Goal: Book appointment/travel/reservation

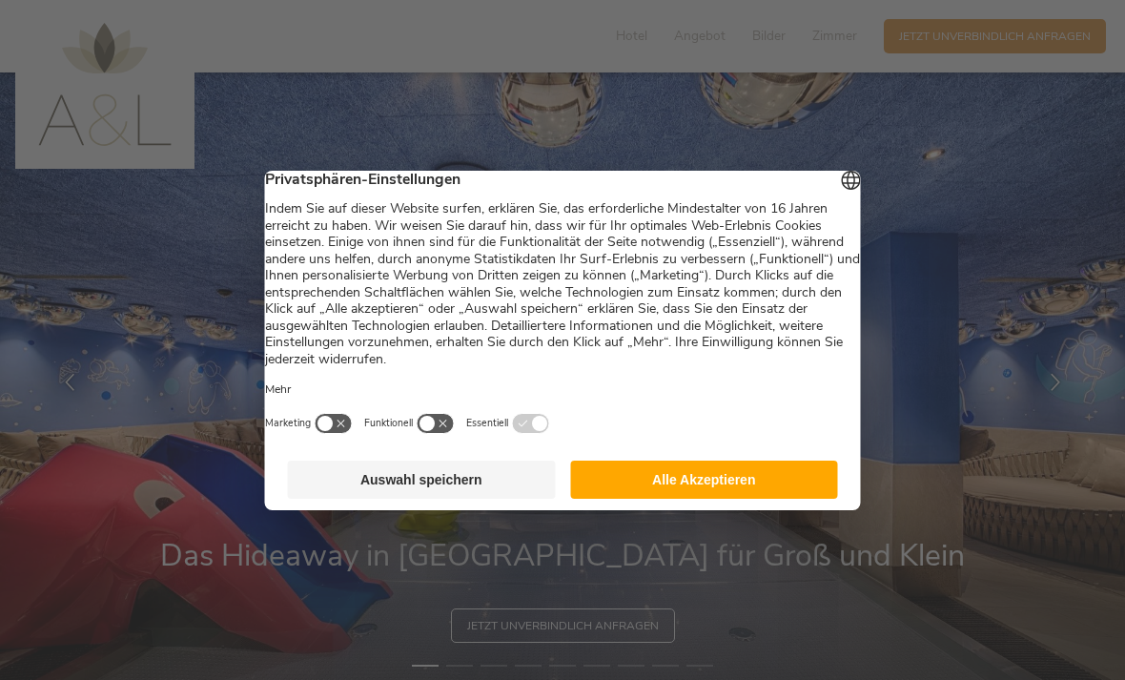
click at [812, 480] on button "Alle Akzeptieren" at bounding box center [704, 479] width 268 height 38
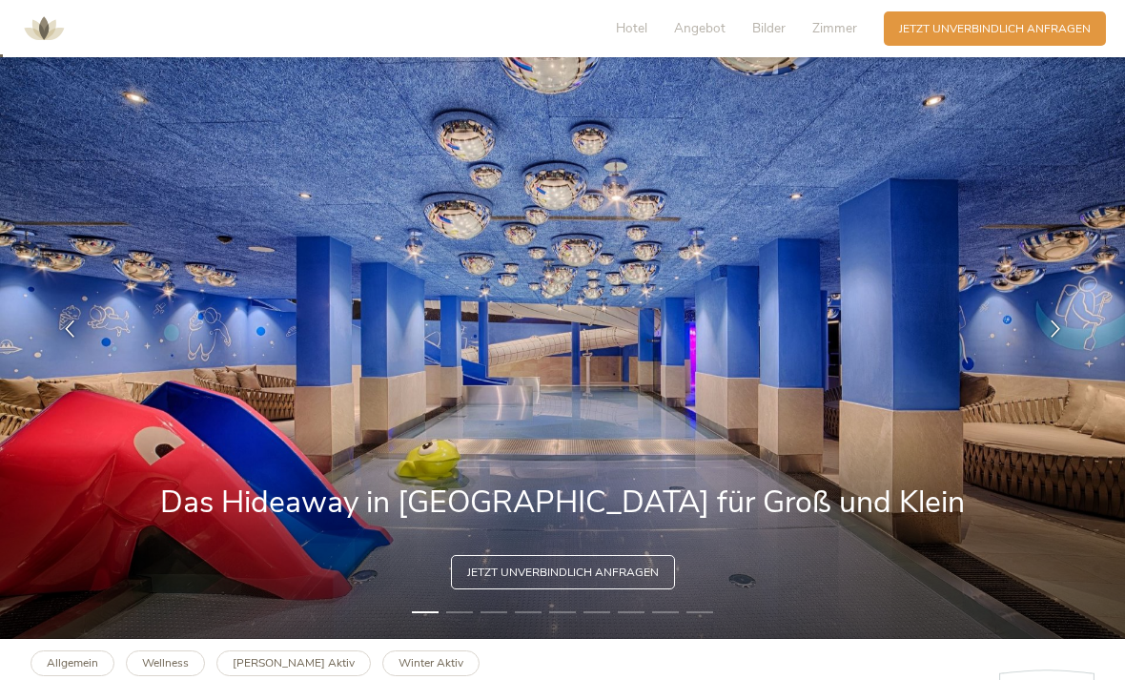
scroll to position [55, 0]
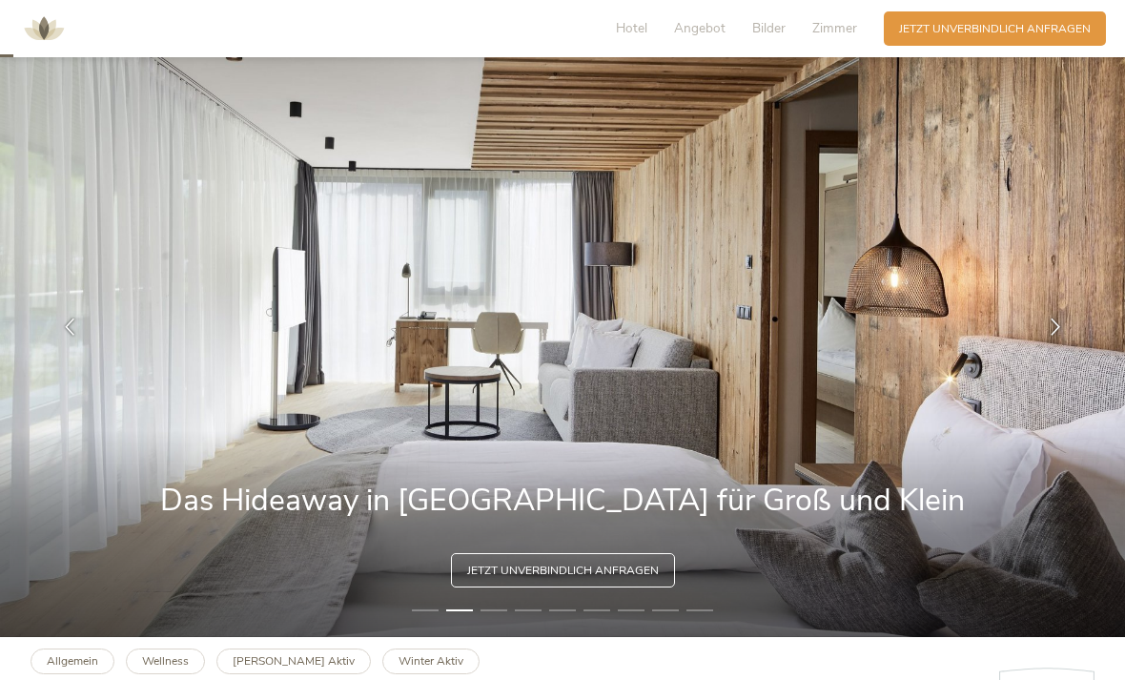
click at [1084, 396] on img at bounding box center [562, 327] width 1125 height 620
click at [1048, 336] on icon at bounding box center [1055, 326] width 17 height 17
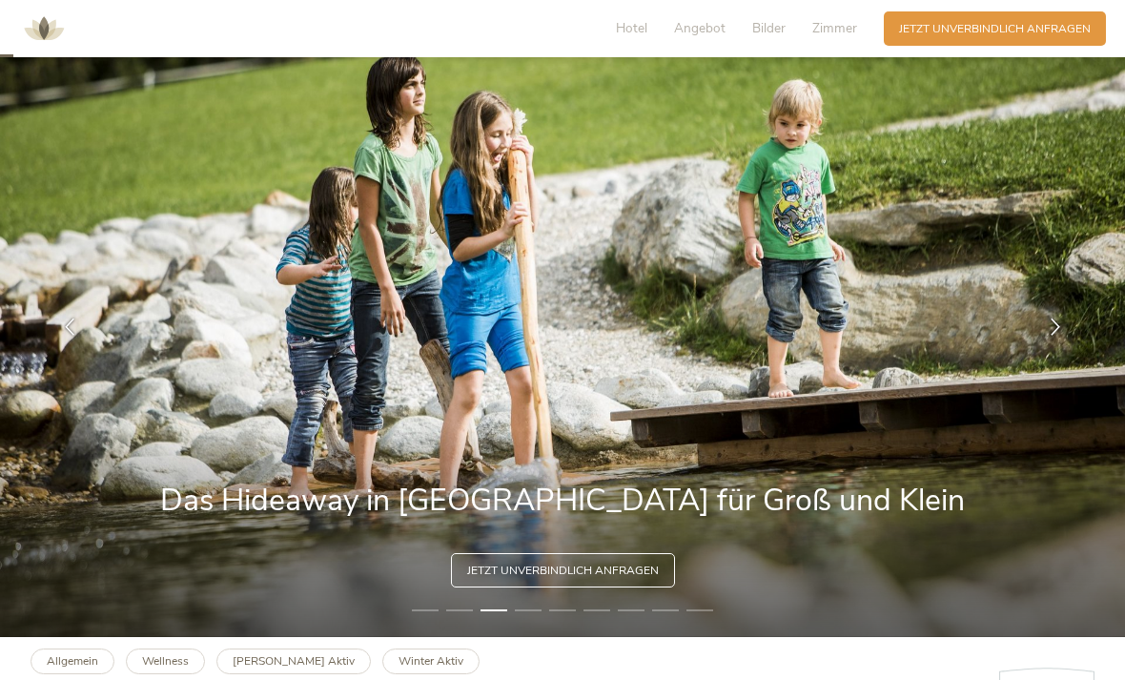
click at [1075, 342] on div at bounding box center [1055, 327] width 48 height 48
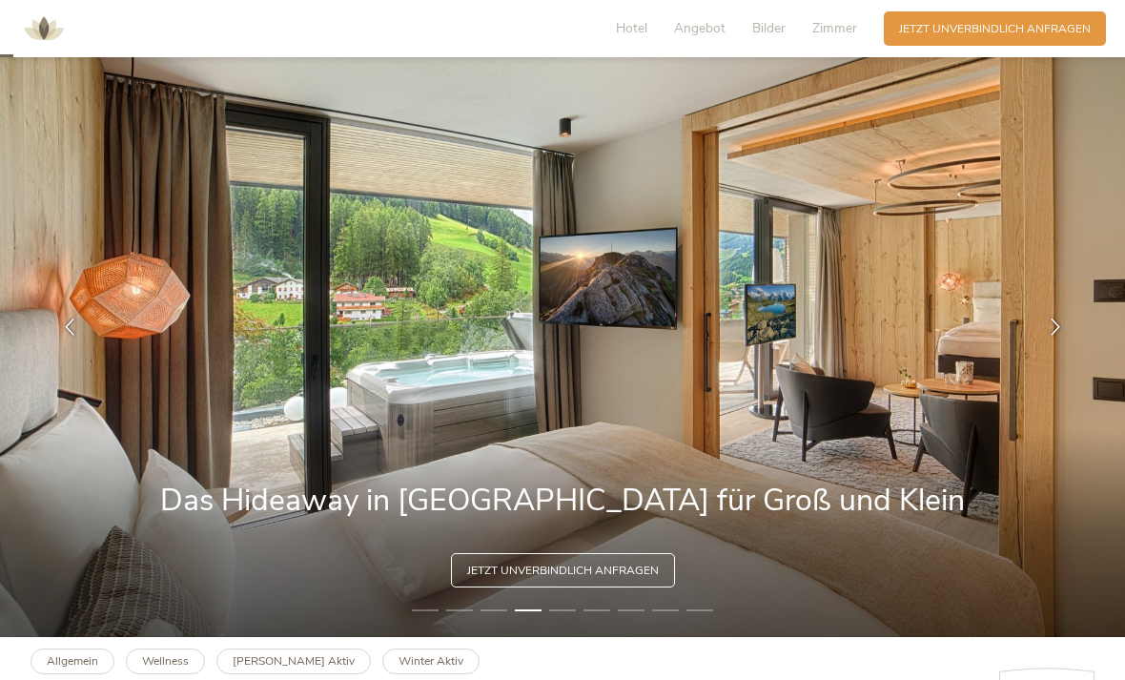
click at [1048, 336] on icon at bounding box center [1055, 326] width 17 height 17
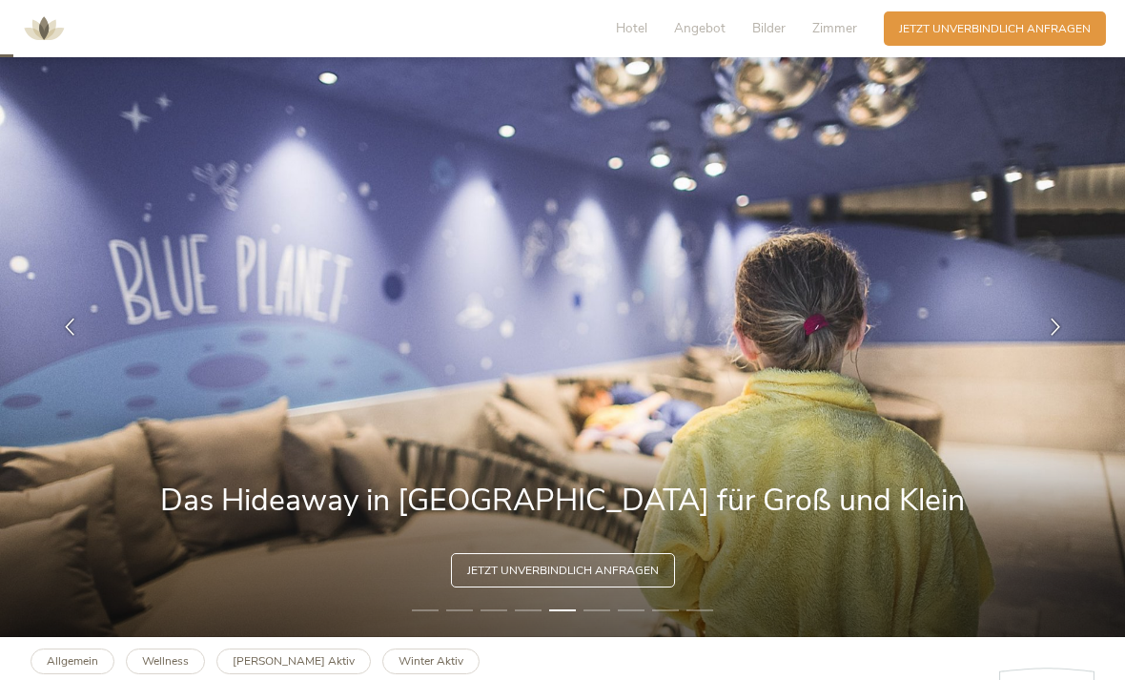
click at [1050, 336] on icon at bounding box center [1055, 326] width 17 height 17
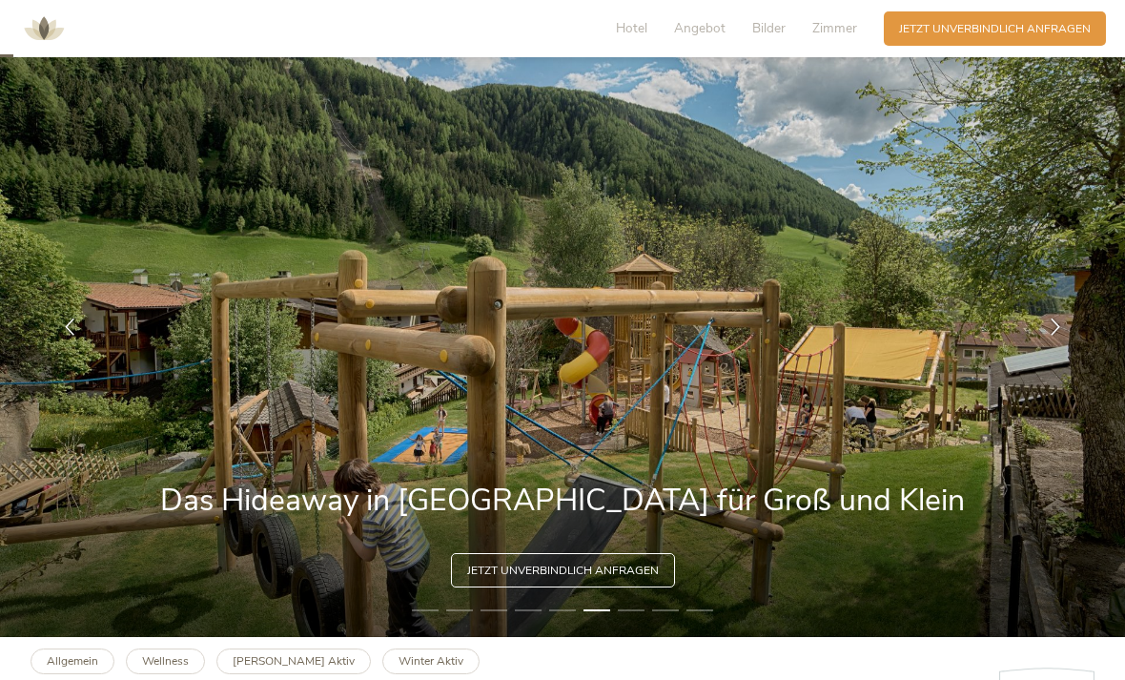
click at [1051, 336] on icon at bounding box center [1055, 326] width 17 height 17
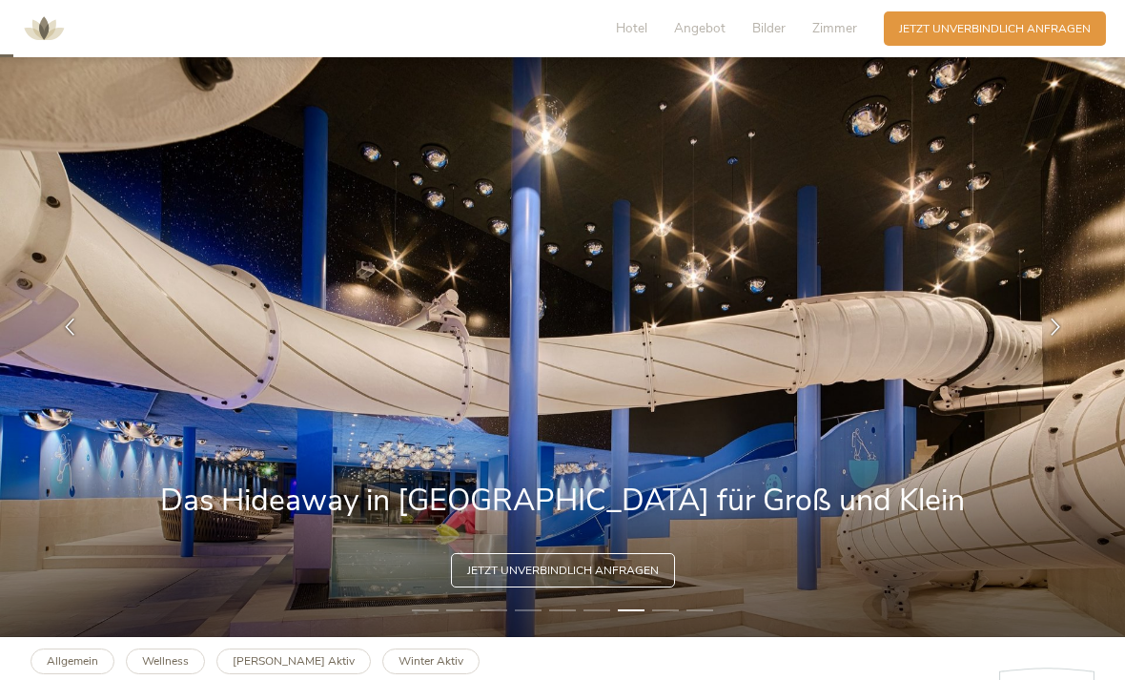
click at [1049, 336] on icon at bounding box center [1055, 326] width 17 height 17
click at [1068, 342] on div at bounding box center [1055, 327] width 48 height 48
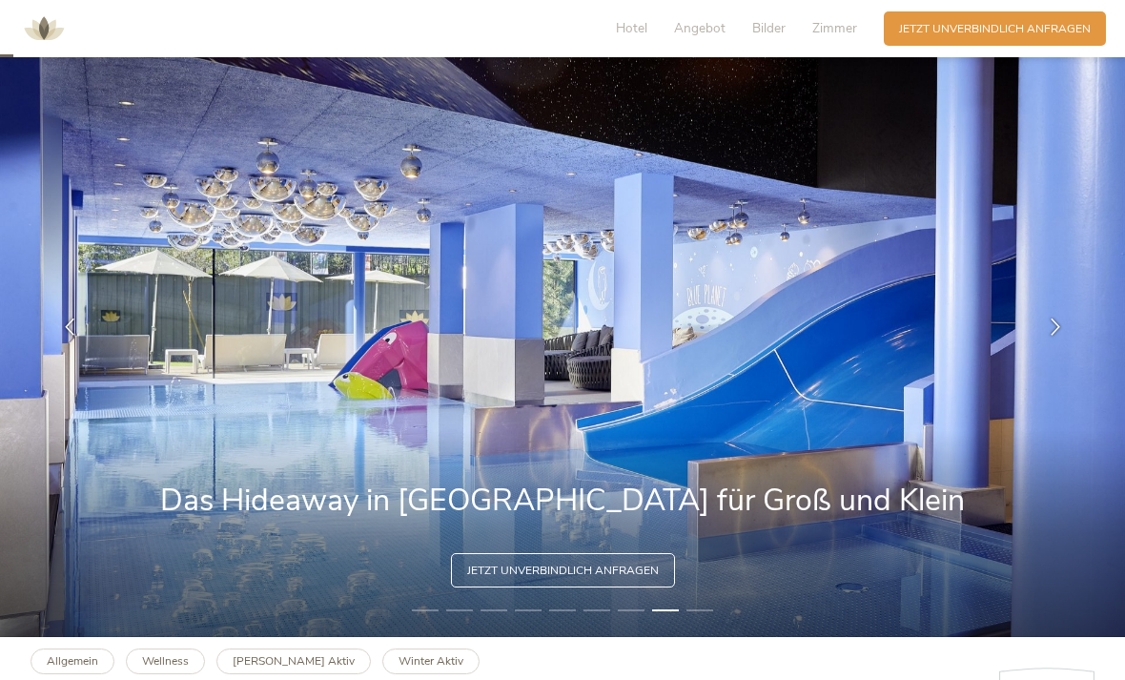
click at [1054, 336] on icon at bounding box center [1055, 326] width 17 height 17
click at [1056, 336] on icon at bounding box center [1055, 326] width 17 height 17
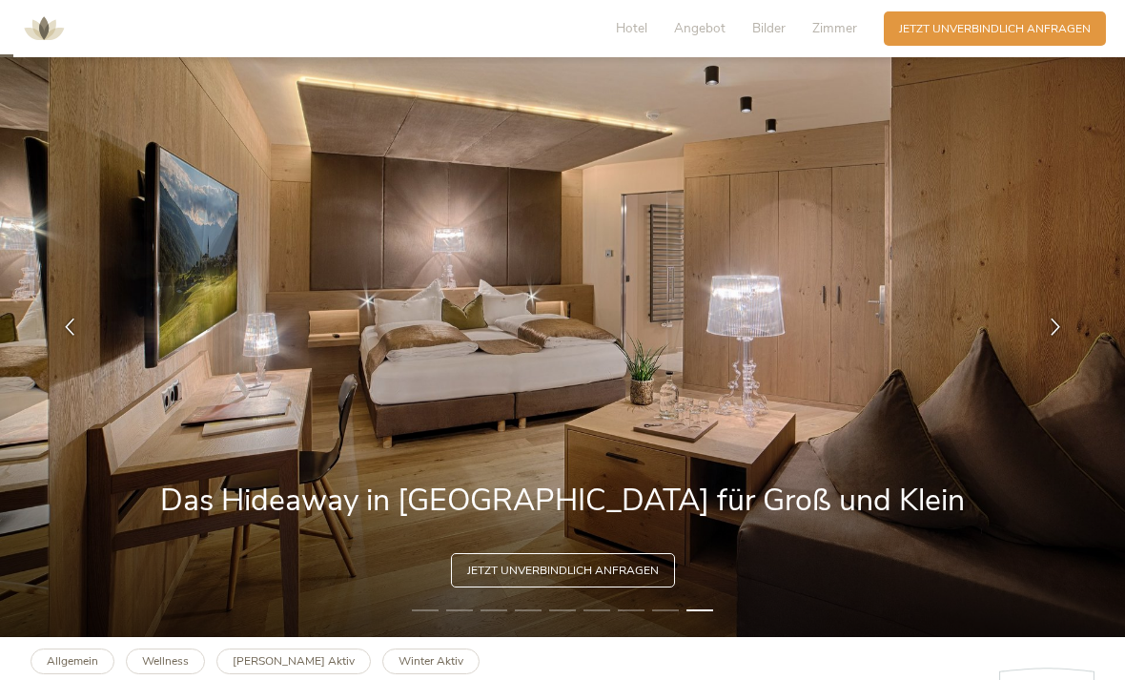
click at [73, 336] on icon at bounding box center [69, 326] width 17 height 17
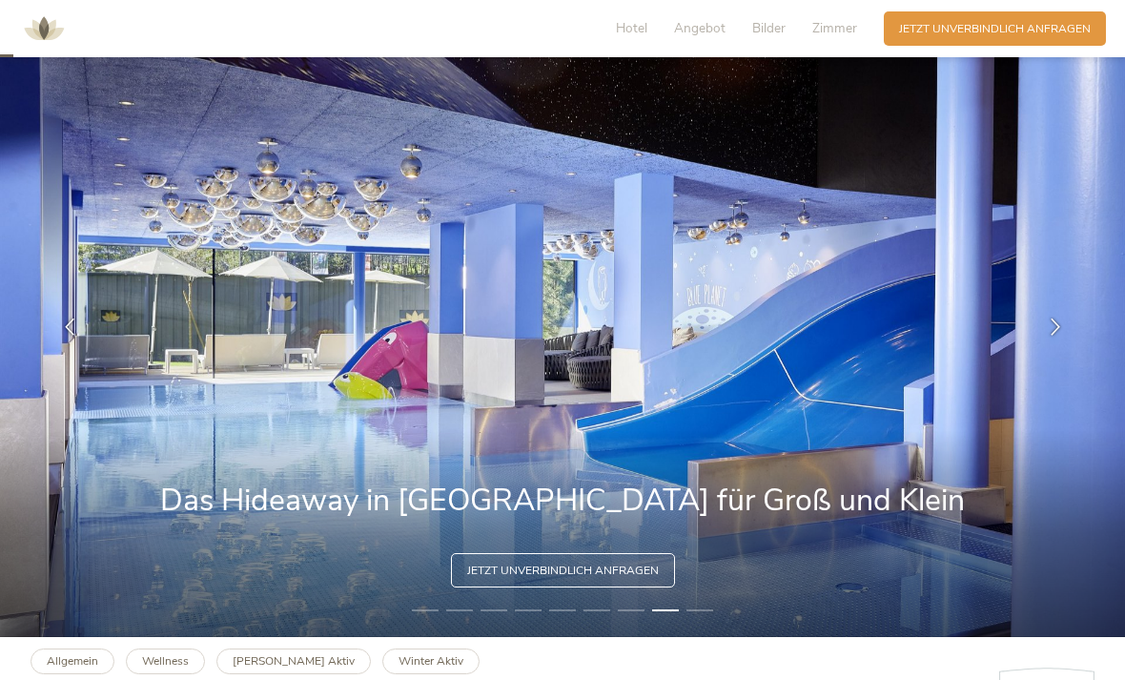
click at [71, 336] on icon at bounding box center [69, 326] width 17 height 17
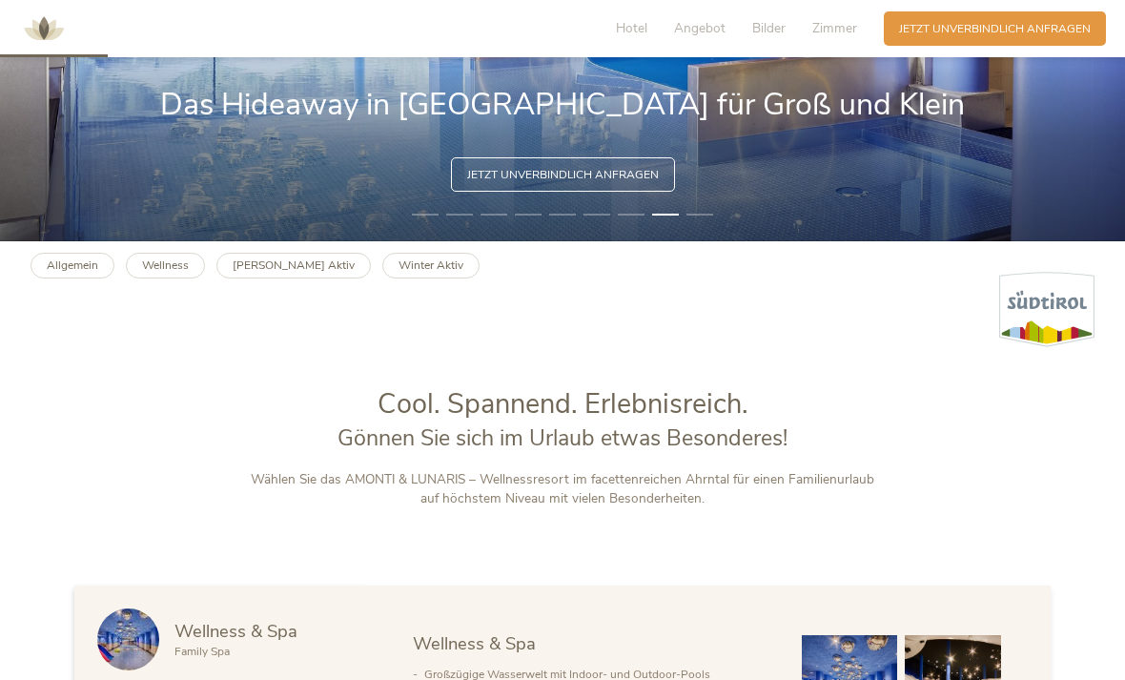
scroll to position [452, 0]
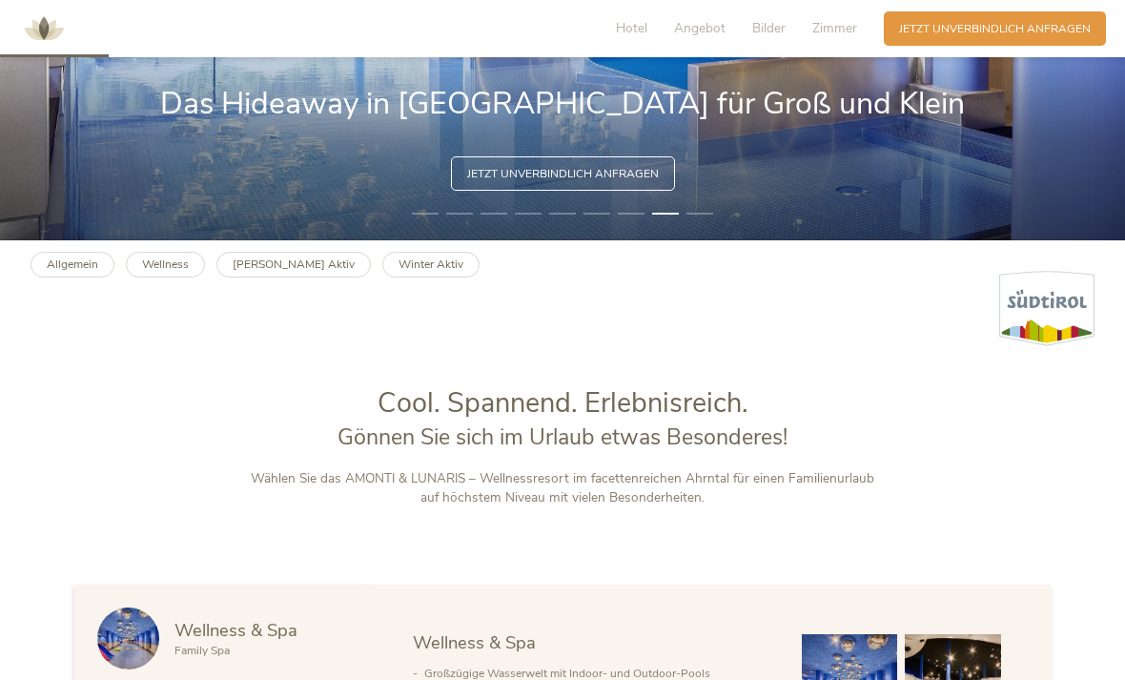
click at [647, 31] on span "Hotel" at bounding box center [631, 28] width 31 height 18
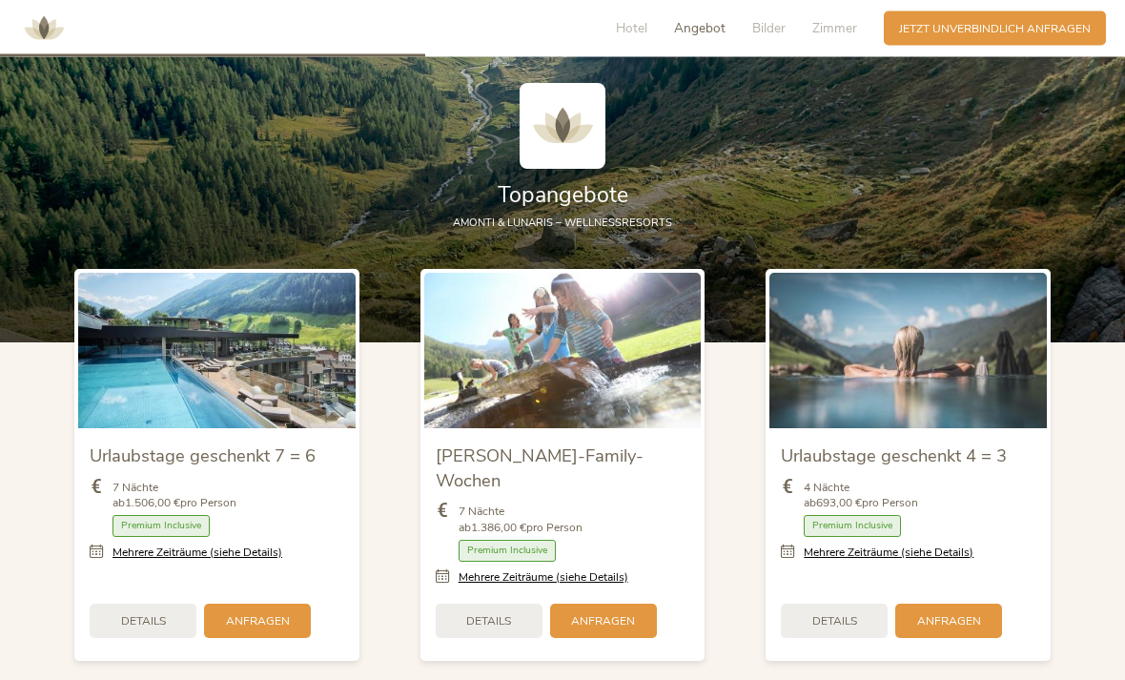
scroll to position [1749, 0]
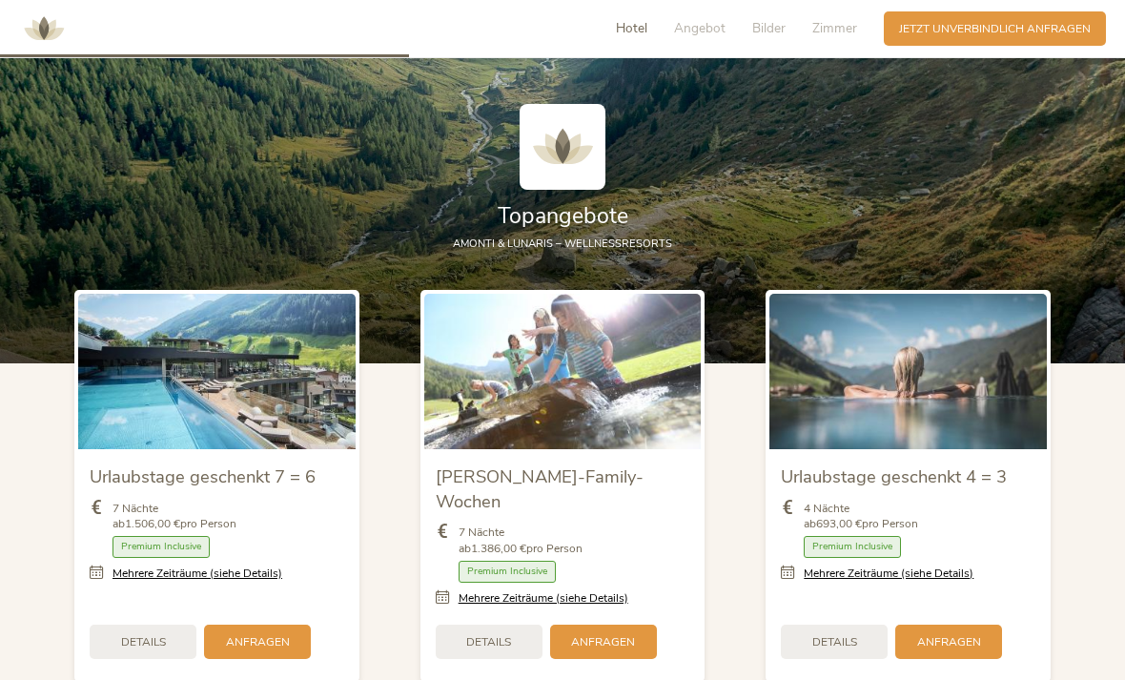
click at [699, 35] on span "Angebot" at bounding box center [699, 28] width 51 height 18
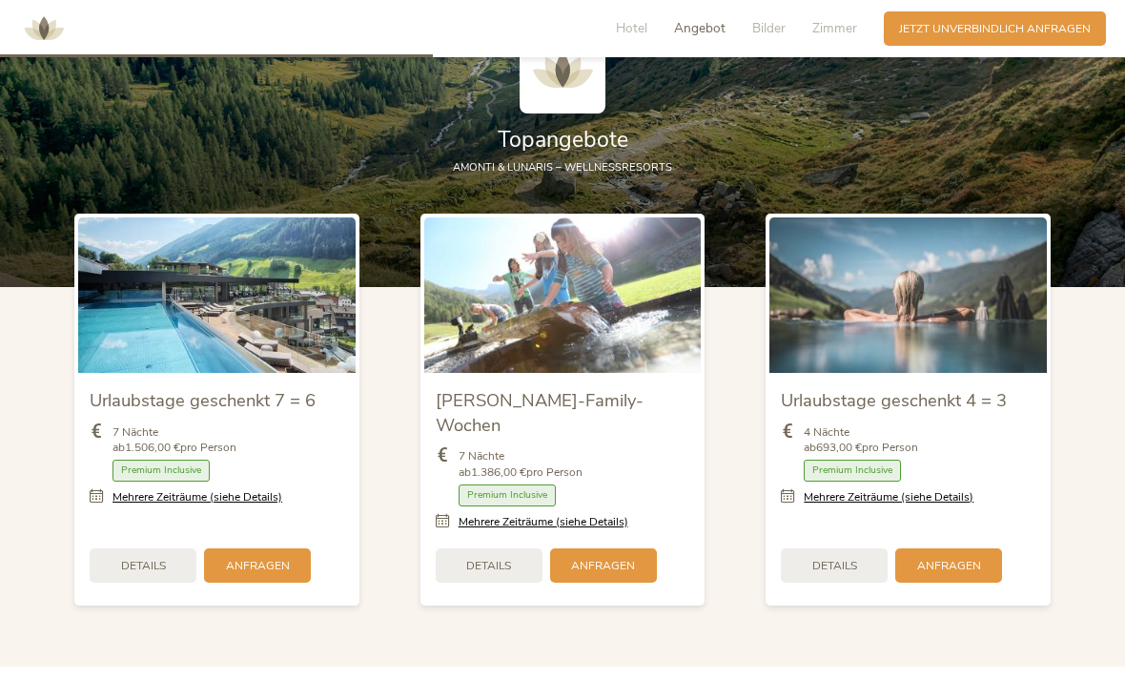
scroll to position [1783, 0]
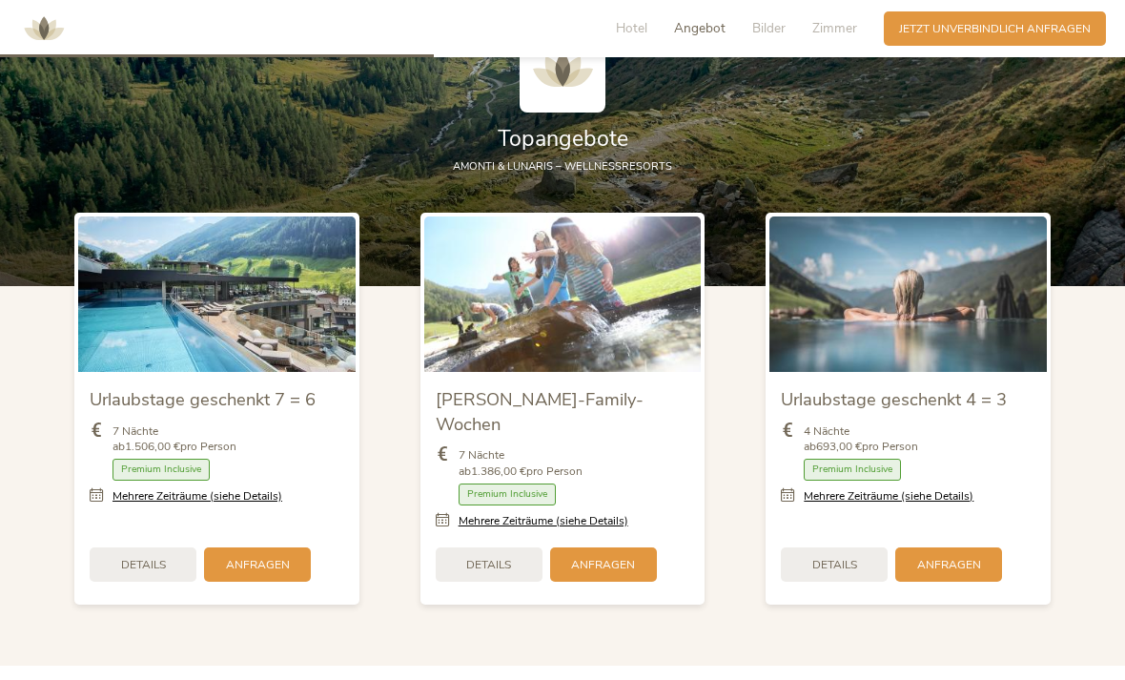
click at [499, 573] on span "Details" at bounding box center [488, 565] width 45 height 16
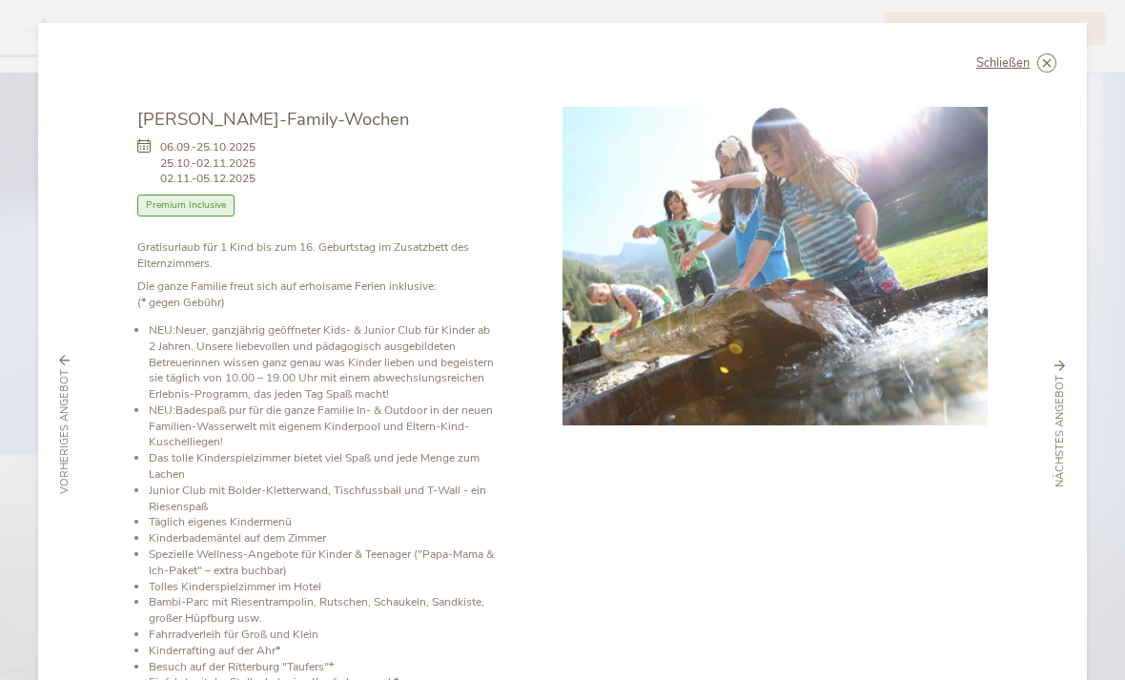
scroll to position [1844, 0]
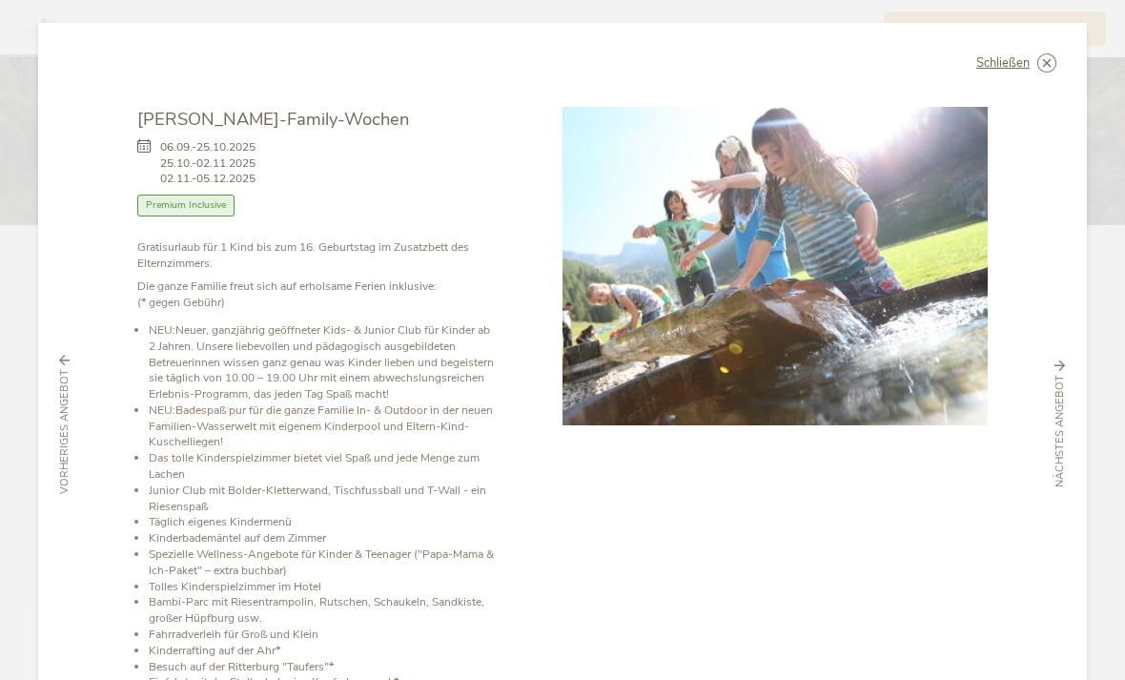
click at [15, 270] on div "Schließen Urlaubstage geschenkt 7 = 6 [DATE]-[DATE] Halbpension" at bounding box center [562, 340] width 1125 height 680
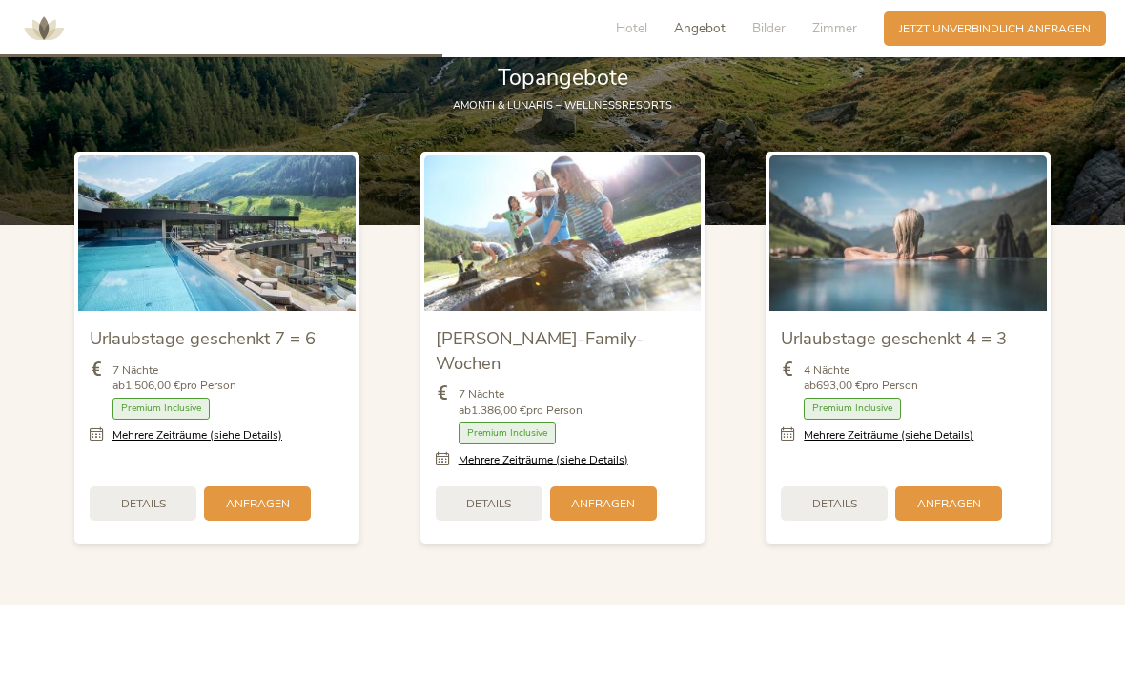
click at [515, 520] on div "Details" at bounding box center [489, 503] width 107 height 34
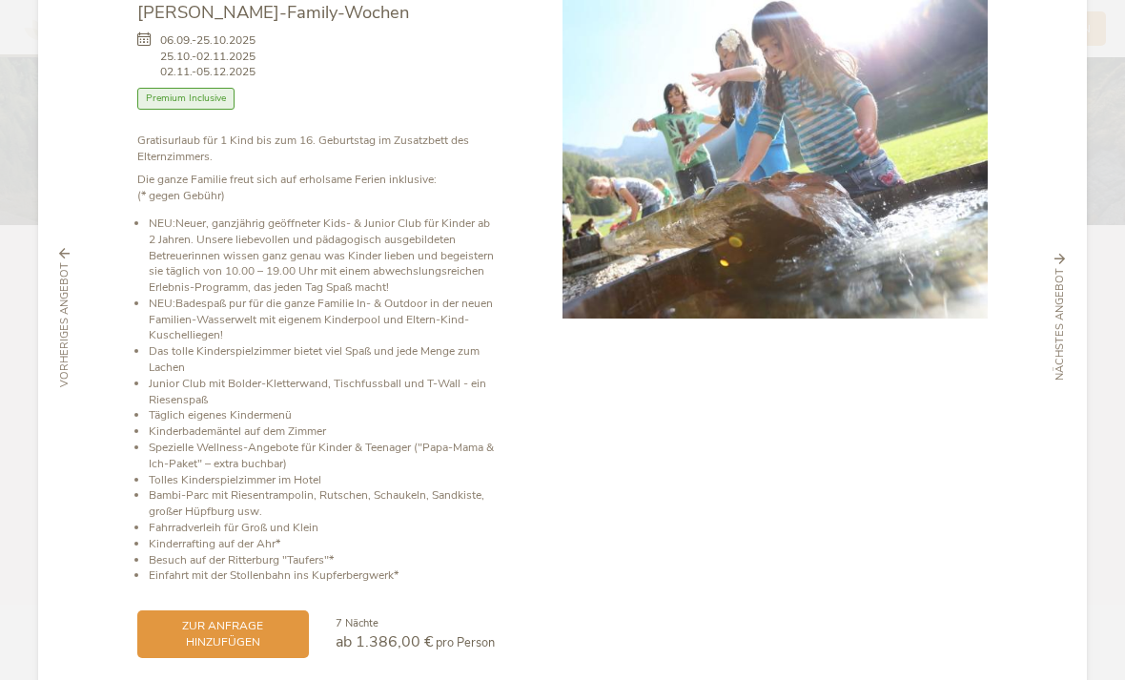
scroll to position [107, 0]
click at [1116, 497] on div "Schließen Urlaubstage geschenkt 7 = 6 [DATE]-[DATE] Halbpension" at bounding box center [562, 340] width 1125 height 680
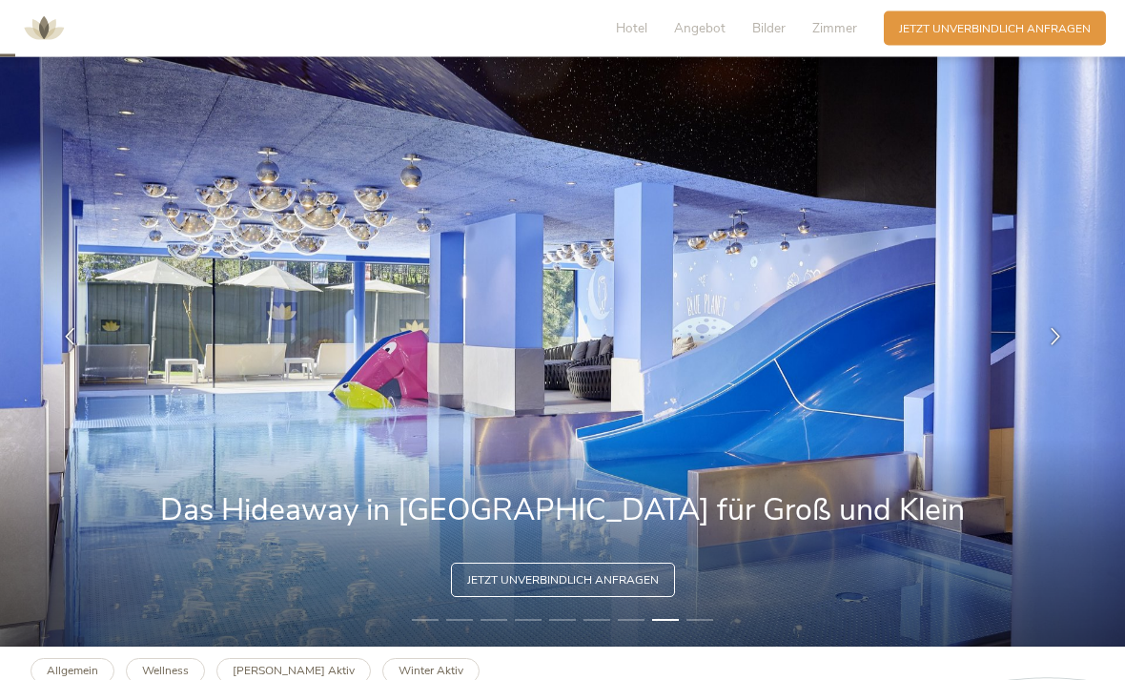
scroll to position [0, 0]
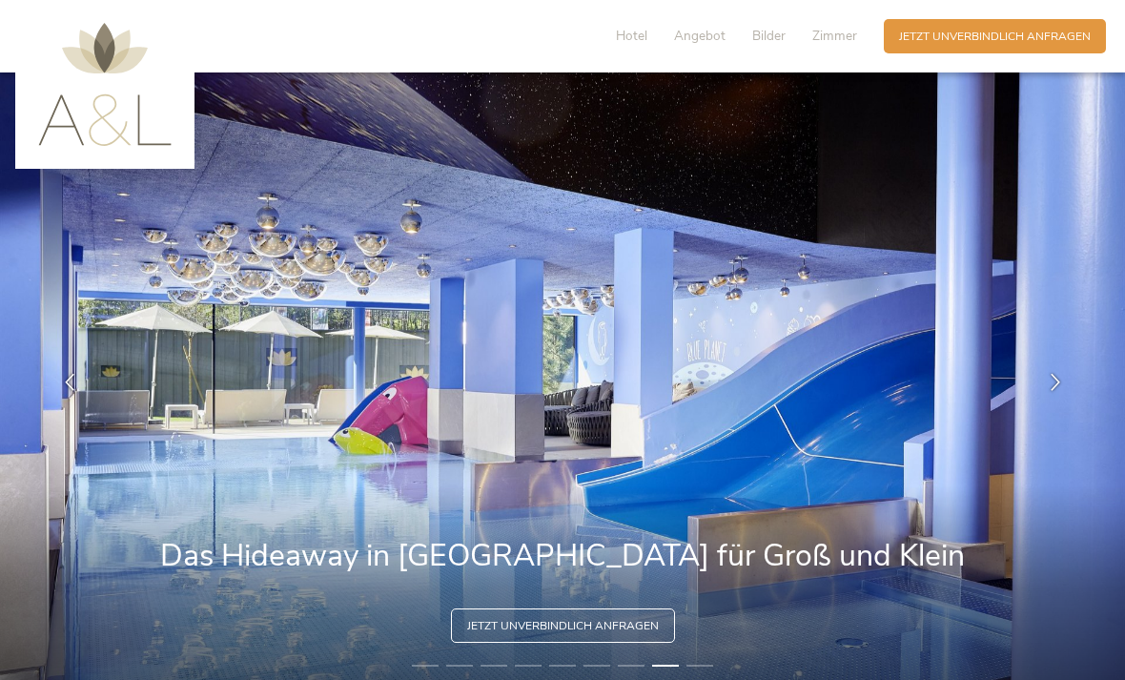
click at [699, 42] on span "Angebot" at bounding box center [699, 36] width 51 height 18
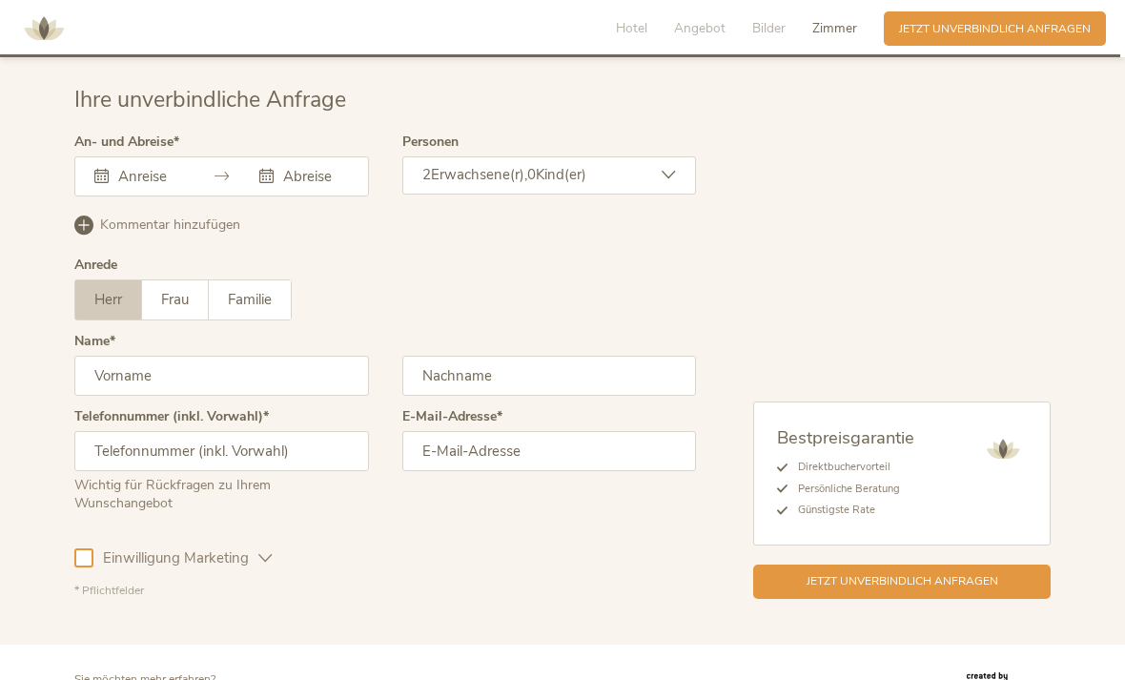
scroll to position [4630, 0]
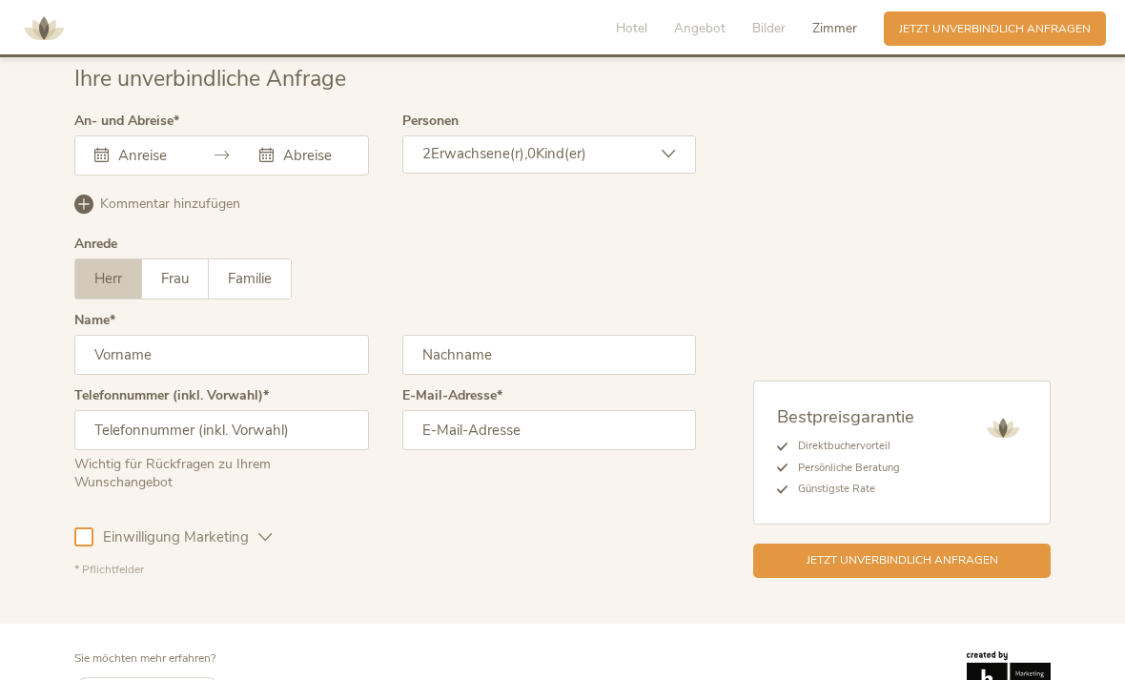
click at [678, 173] on div "2 Erwachsene(r), 0 Kind(er)" at bounding box center [549, 154] width 295 height 38
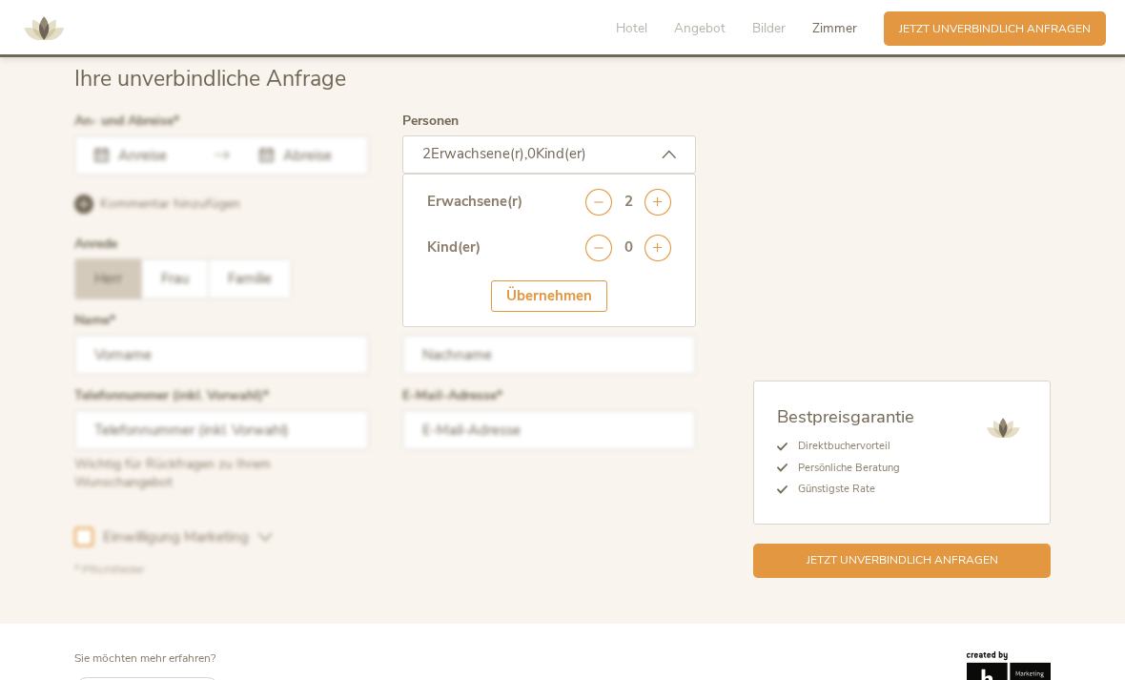
click at [660, 253] on icon at bounding box center [657, 247] width 27 height 27
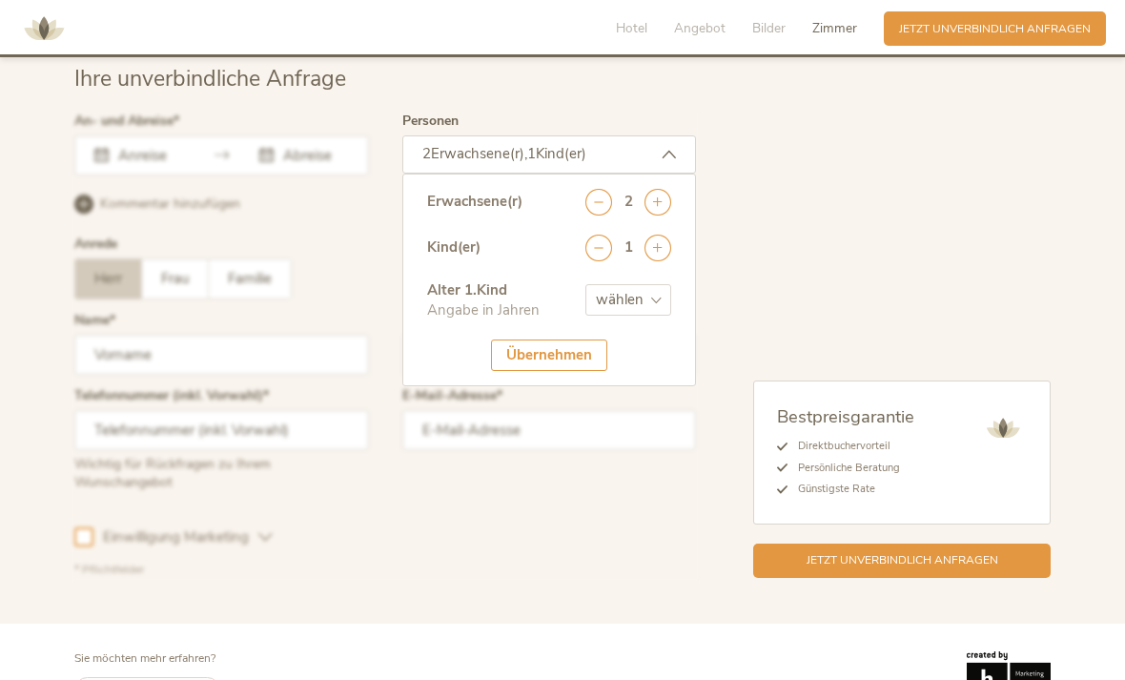
click at [656, 311] on select "wählen 0 1 2 3 4 5 6 7 8 9 10 11 12 13 14 15 16 17" at bounding box center [628, 299] width 86 height 31
select select "2"
click at [590, 363] on div "Übernehmen" at bounding box center [549, 354] width 116 height 31
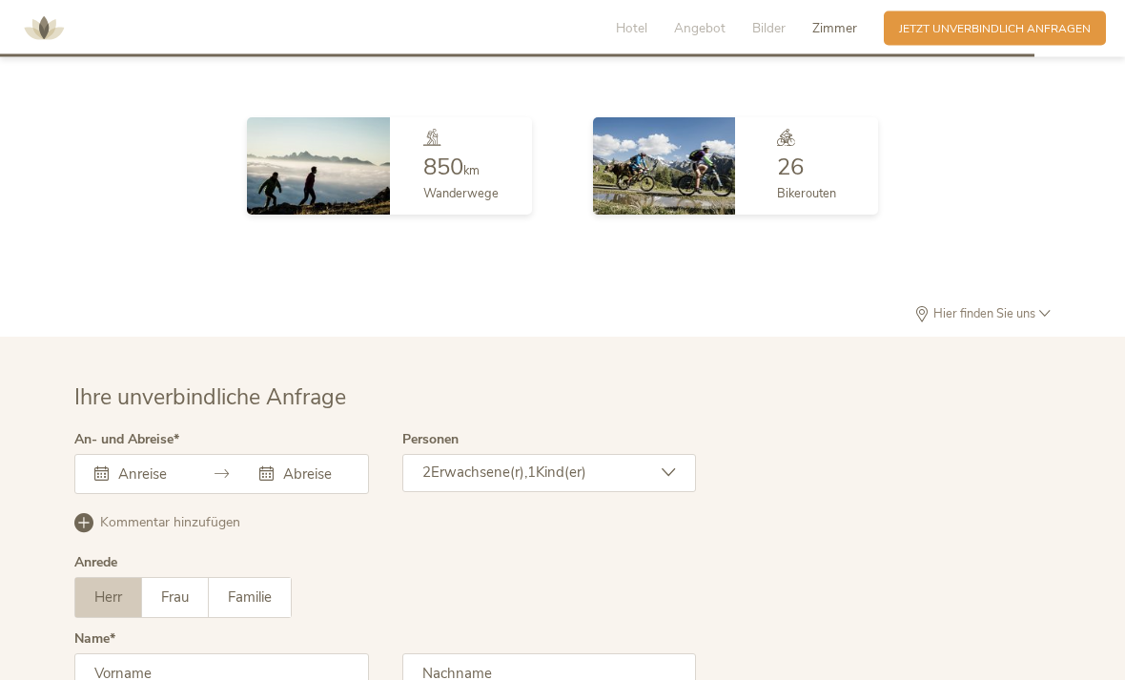
scroll to position [4312, 0]
